Goal: Task Accomplishment & Management: Manage account settings

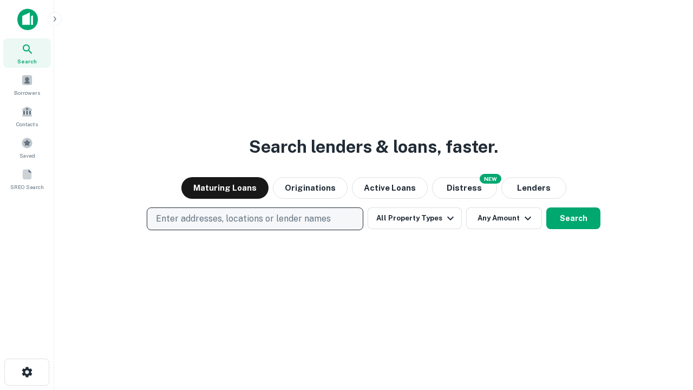
click at [254, 219] on p "Enter addresses, locations or lender names" at bounding box center [243, 218] width 175 height 13
type input "**********"
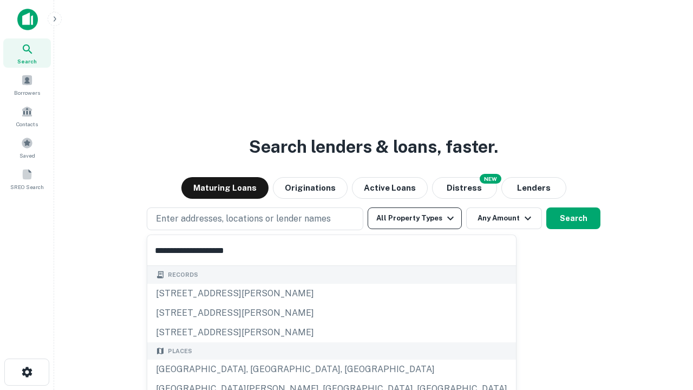
click at [415, 218] on button "All Property Types" at bounding box center [415, 218] width 94 height 22
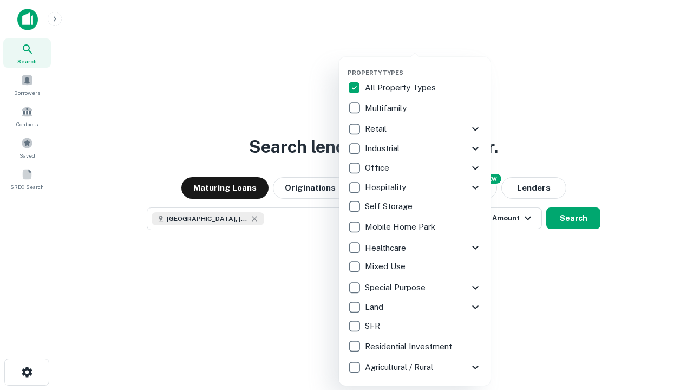
click at [423, 66] on button "button" at bounding box center [424, 66] width 152 height 1
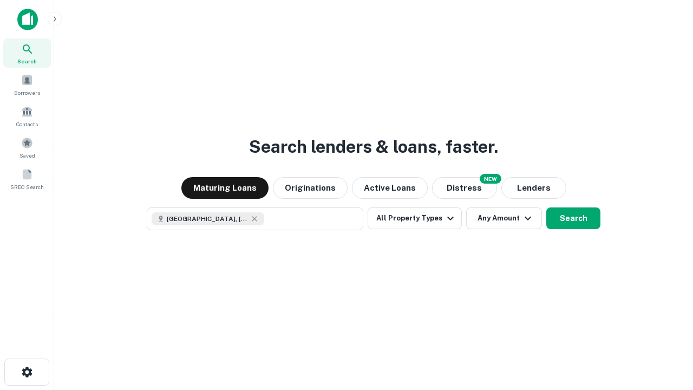
scroll to position [17, 0]
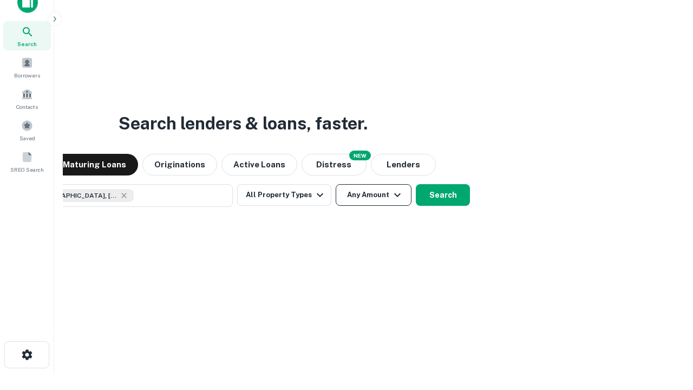
click at [336, 184] on button "Any Amount" at bounding box center [374, 195] width 76 height 22
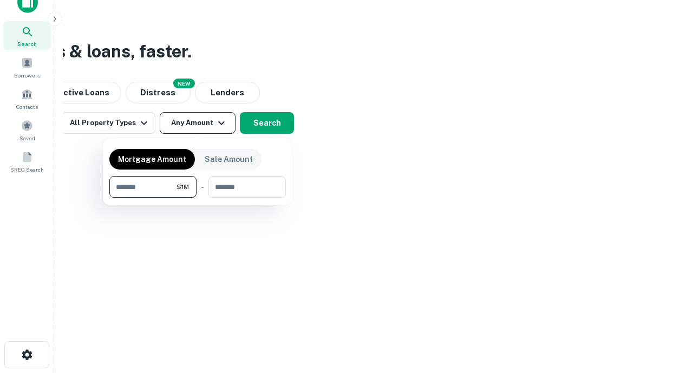
type input "*******"
click at [198, 198] on button "button" at bounding box center [197, 198] width 177 height 1
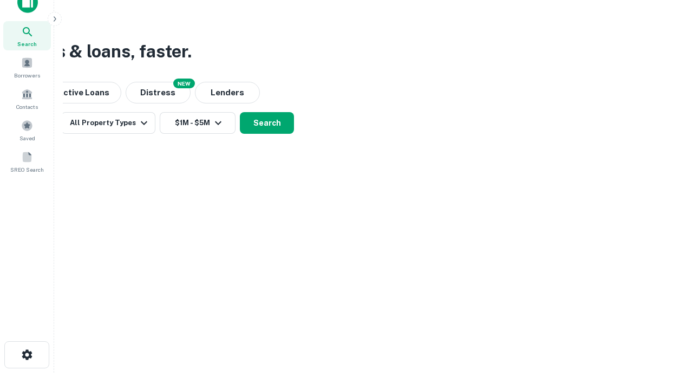
scroll to position [6, 200]
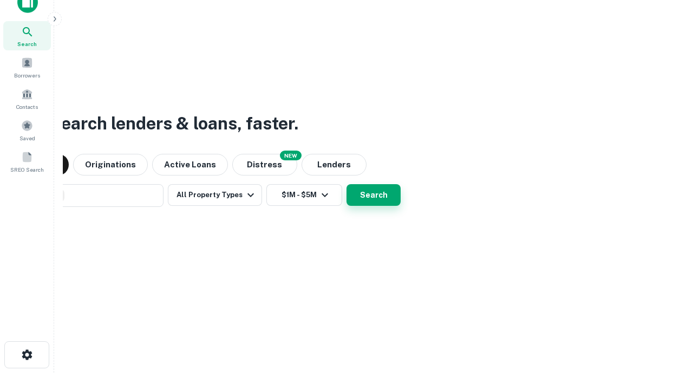
click at [347, 184] on button "Search" at bounding box center [374, 195] width 54 height 22
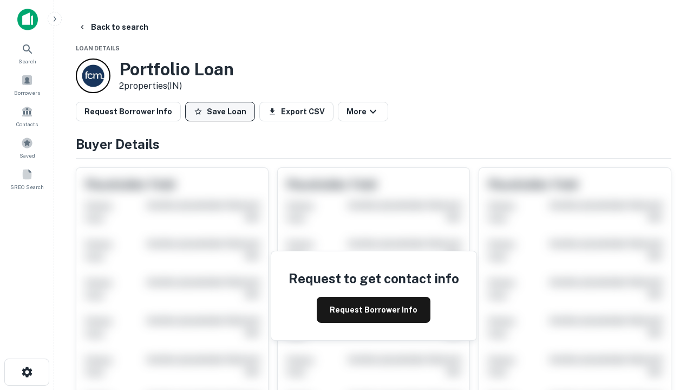
click at [220, 112] on button "Save Loan" at bounding box center [220, 111] width 70 height 19
click at [223, 112] on button "Loan Saved" at bounding box center [222, 111] width 75 height 19
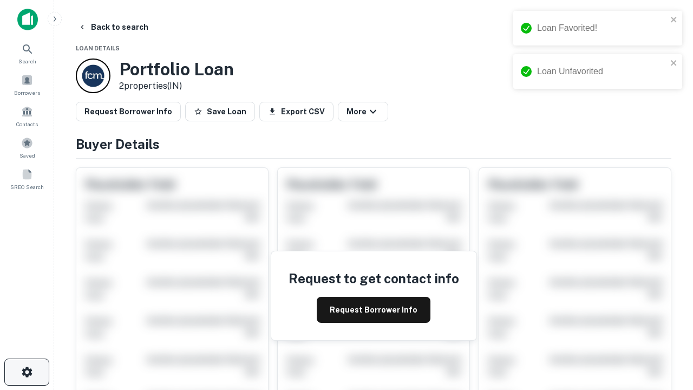
click at [27, 372] on icon "button" at bounding box center [27, 371] width 13 height 13
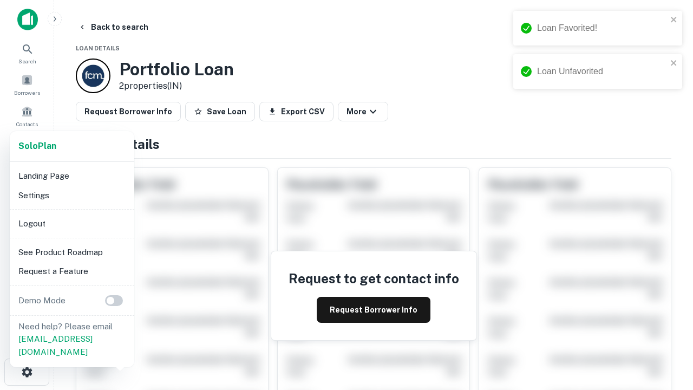
click at [71, 223] on li "Logout" at bounding box center [72, 223] width 116 height 19
